Goal: Task Accomplishment & Management: Manage account settings

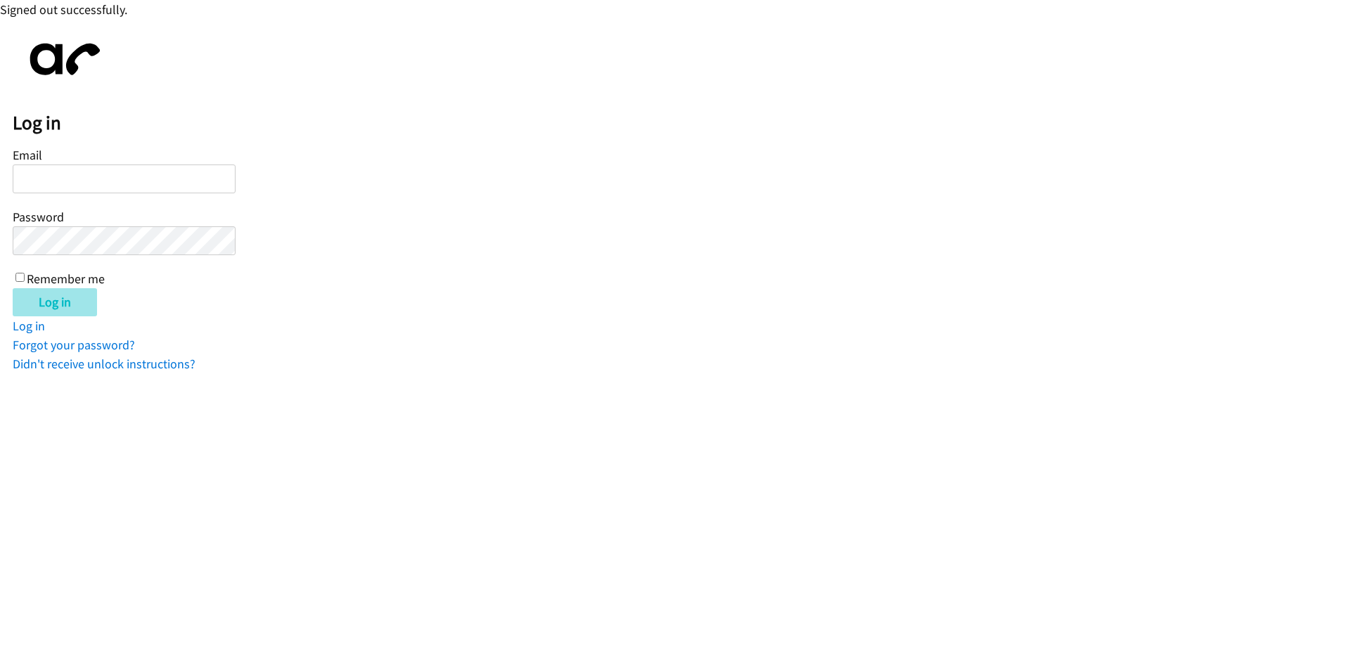
type input "[EMAIL_ADDRESS][DOMAIN_NAME]"
click at [66, 304] on input "Log in" at bounding box center [55, 302] width 84 height 28
type input "[EMAIL_ADDRESS][DOMAIN_NAME]"
click at [49, 301] on input "Log in" at bounding box center [55, 302] width 84 height 28
type input "[EMAIL_ADDRESS][DOMAIN_NAME]"
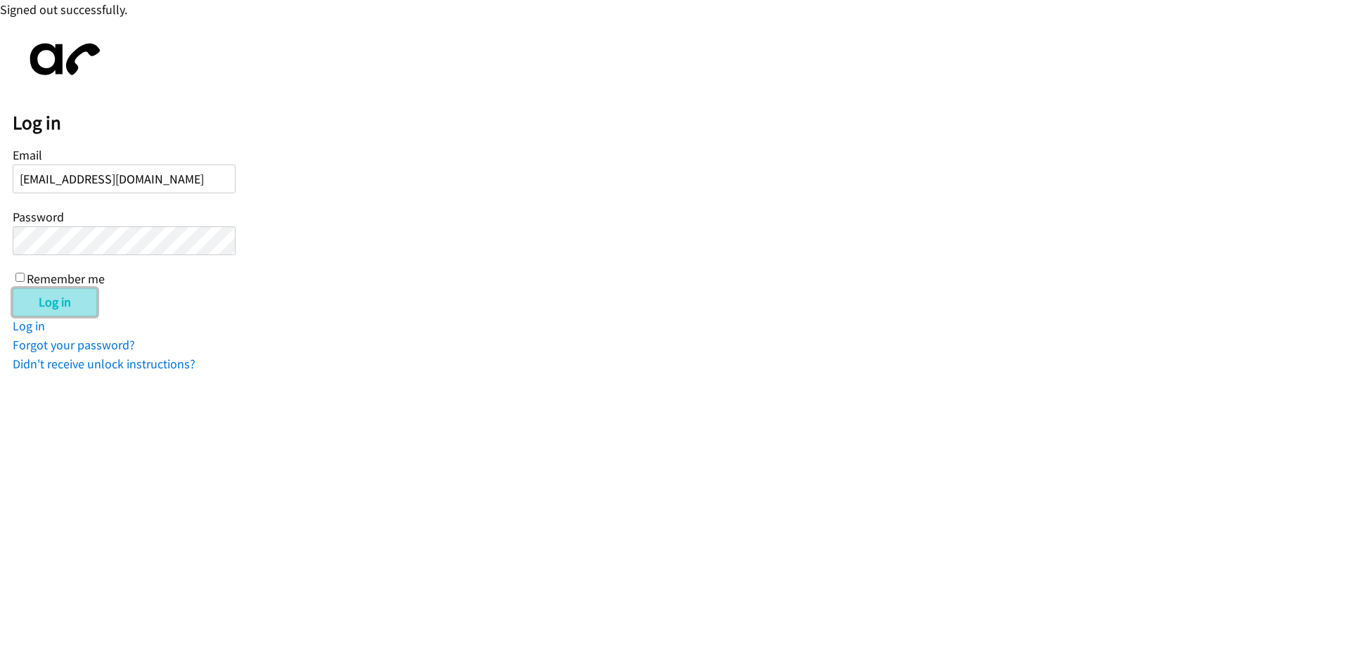
click at [56, 307] on input "Log in" at bounding box center [55, 302] width 84 height 28
type input "[EMAIL_ADDRESS][DOMAIN_NAME]"
click at [44, 302] on input "Log in" at bounding box center [55, 302] width 84 height 28
type input "[EMAIL_ADDRESS][DOMAIN_NAME]"
click at [47, 296] on input "Log in" at bounding box center [55, 302] width 84 height 28
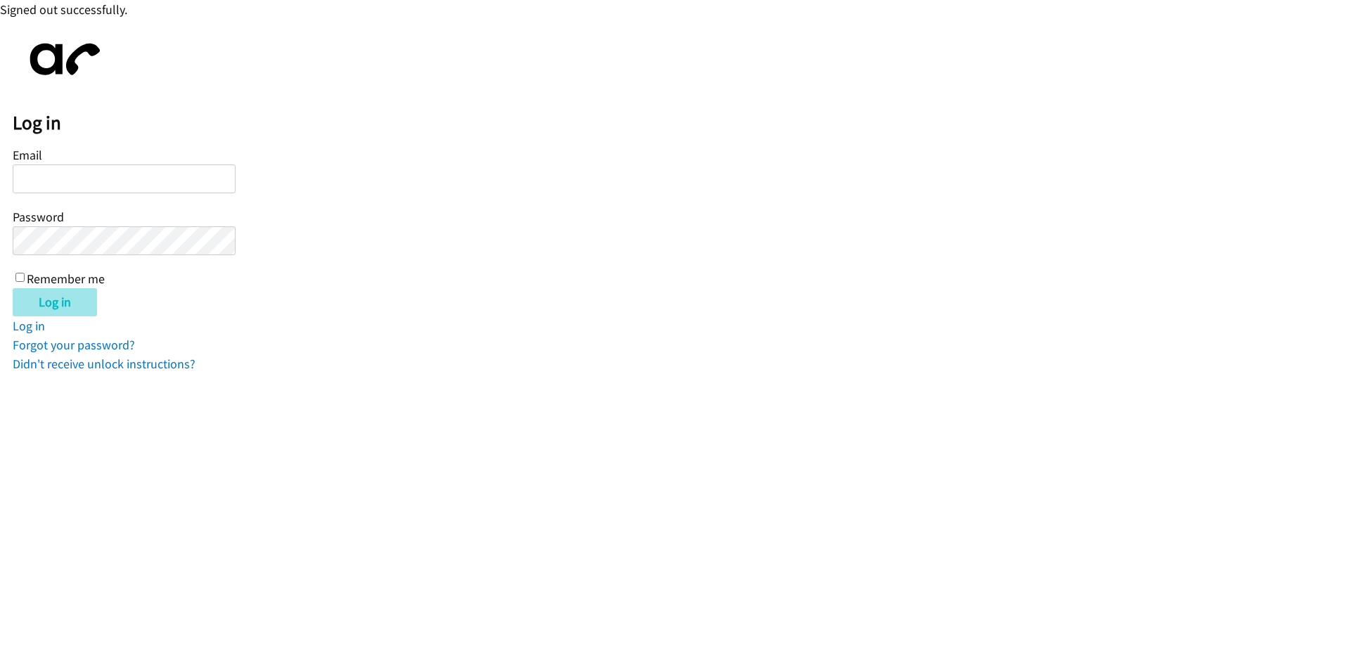
type input "[EMAIL_ADDRESS][DOMAIN_NAME]"
click at [57, 307] on input "Log in" at bounding box center [55, 302] width 84 height 28
